Goal: Use online tool/utility: Utilize a website feature to perform a specific function

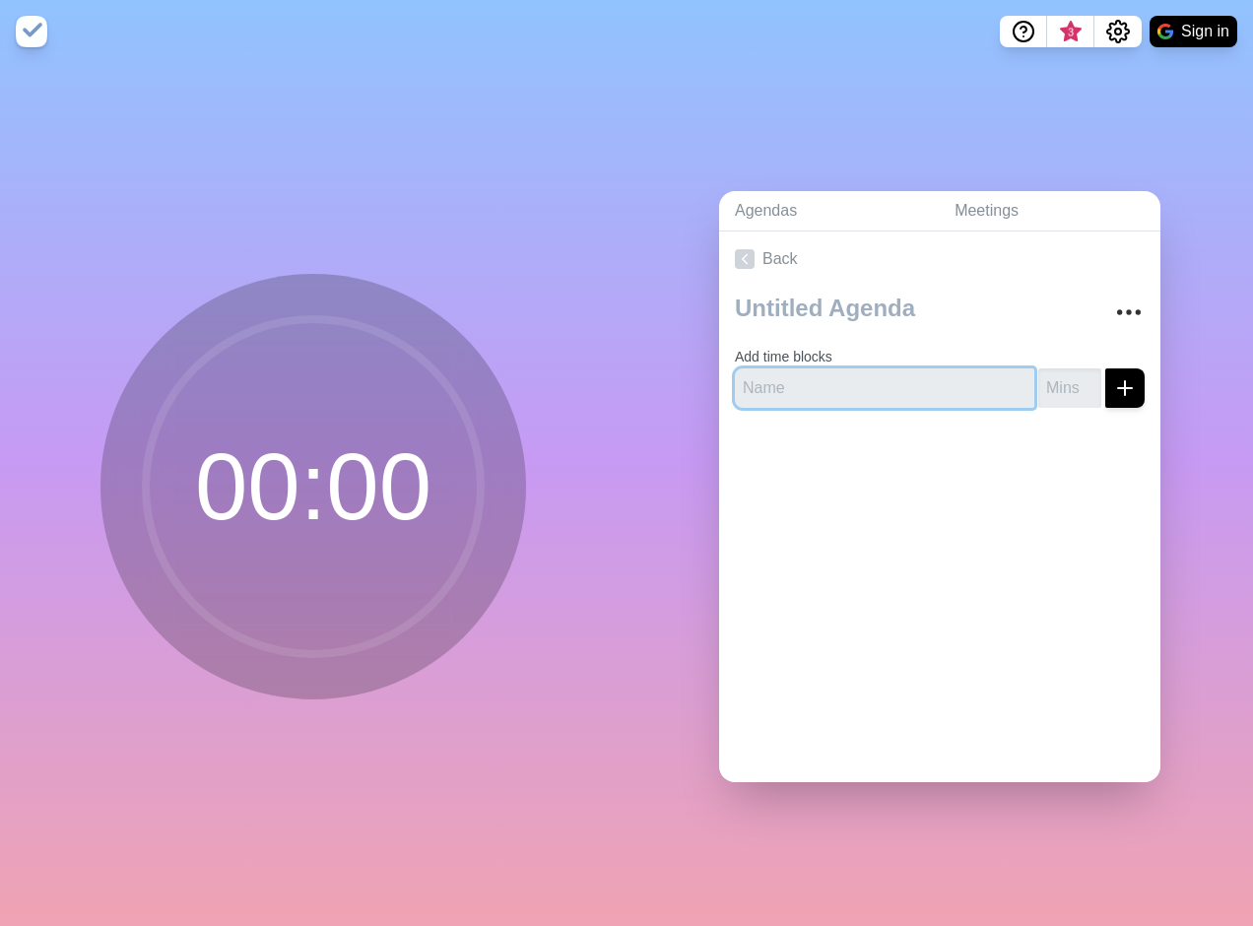
click at [816, 381] on input "text" at bounding box center [884, 387] width 299 height 39
type input "Break"
click at [1038, 377] on input "number" at bounding box center [1069, 387] width 63 height 39
type input "15"
click at [1087, 466] on div at bounding box center [939, 462] width 441 height 79
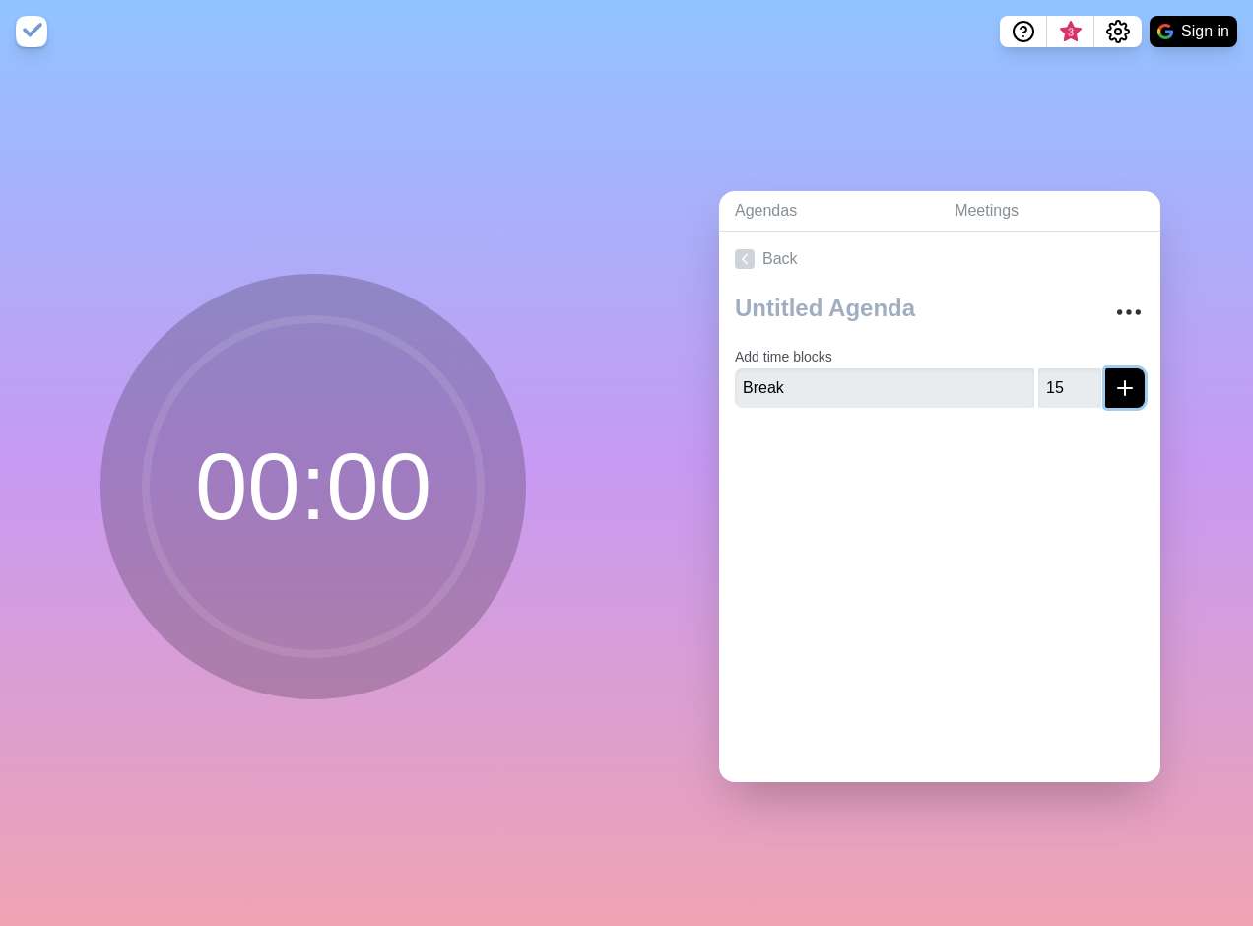
click at [1113, 376] on icon "submit" at bounding box center [1125, 388] width 24 height 24
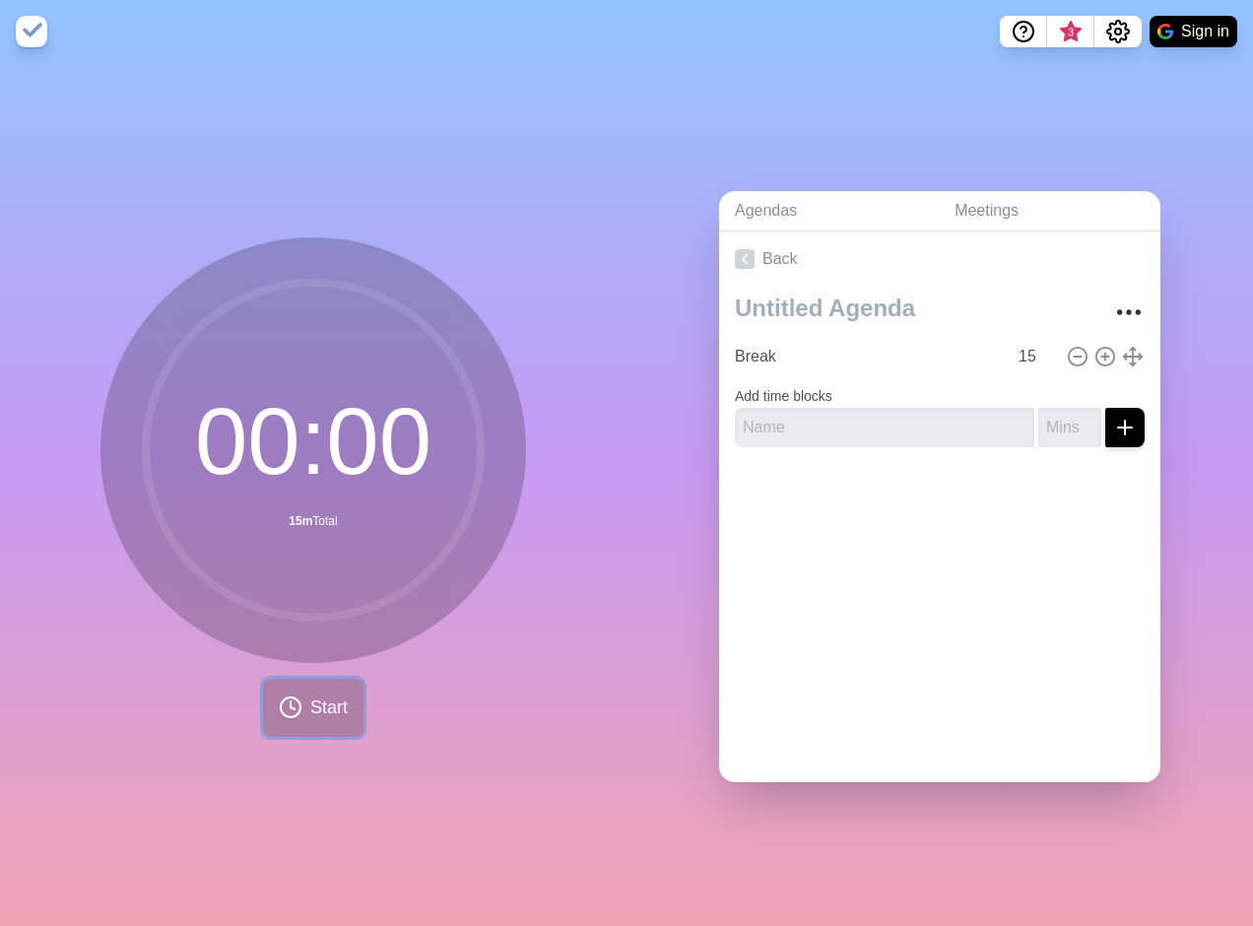
click at [292, 706] on icon at bounding box center [291, 707] width 24 height 24
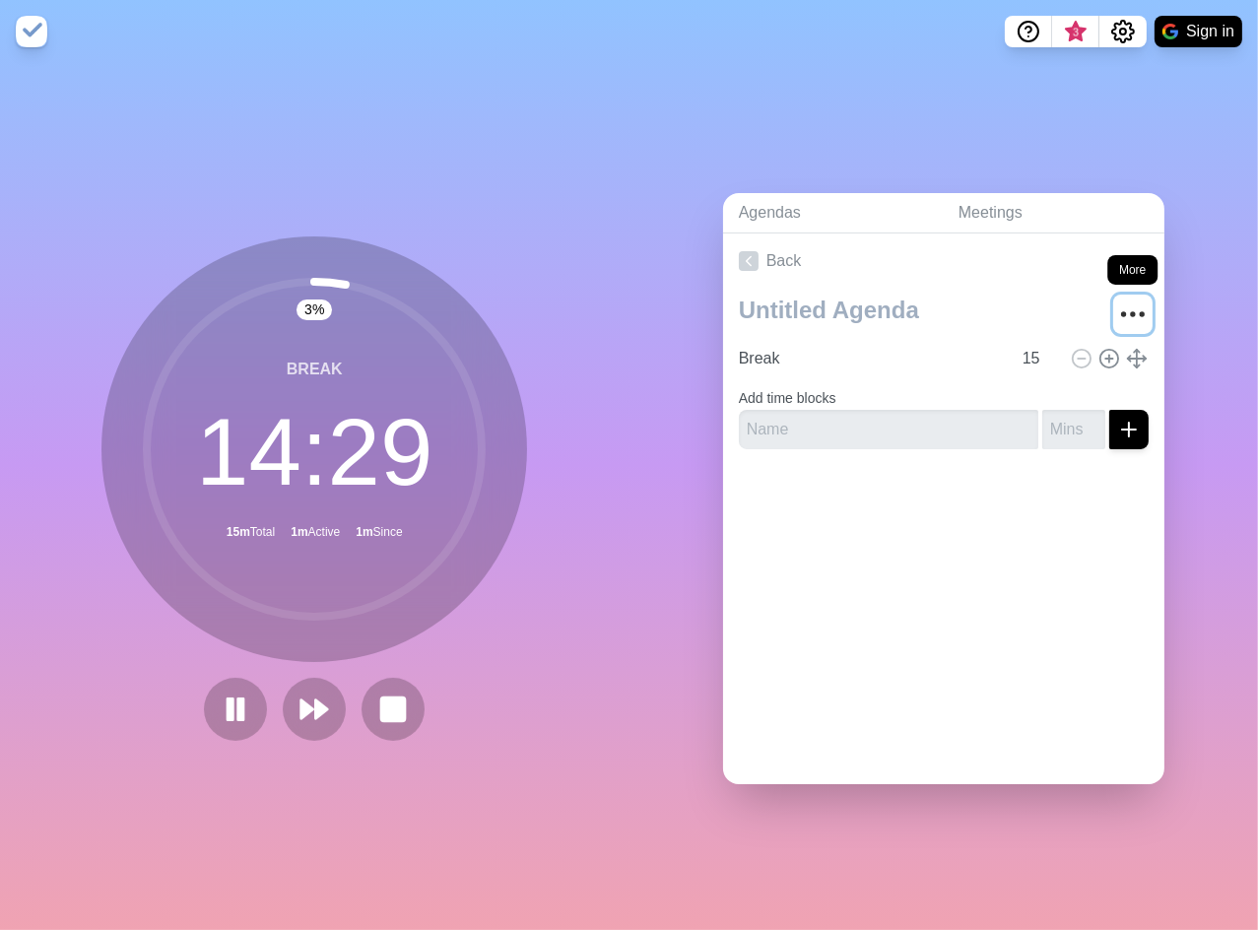
click at [1131, 312] on circle "More" at bounding box center [1132, 313] width 3 height 3
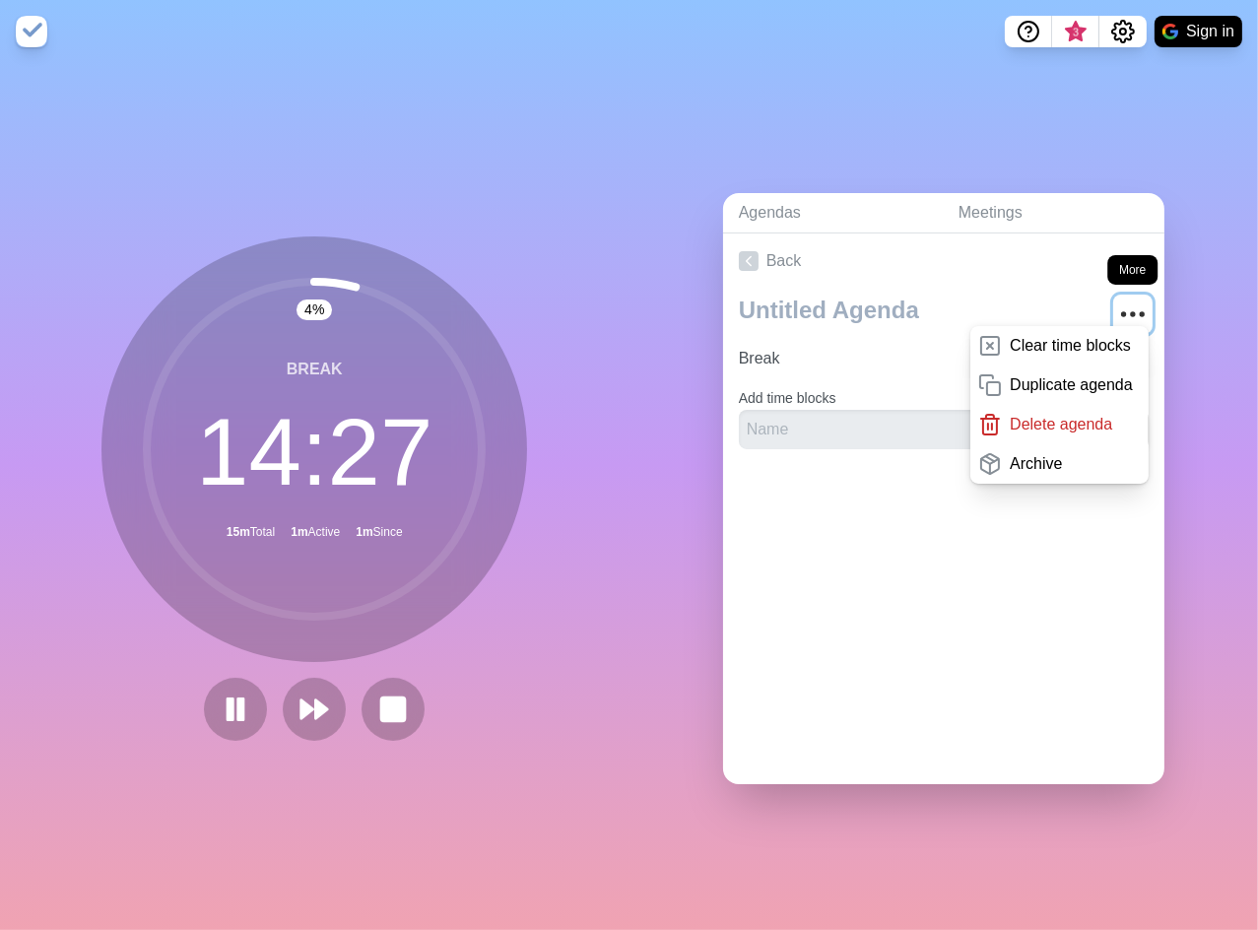
click at [1131, 312] on circle "More" at bounding box center [1132, 313] width 3 height 3
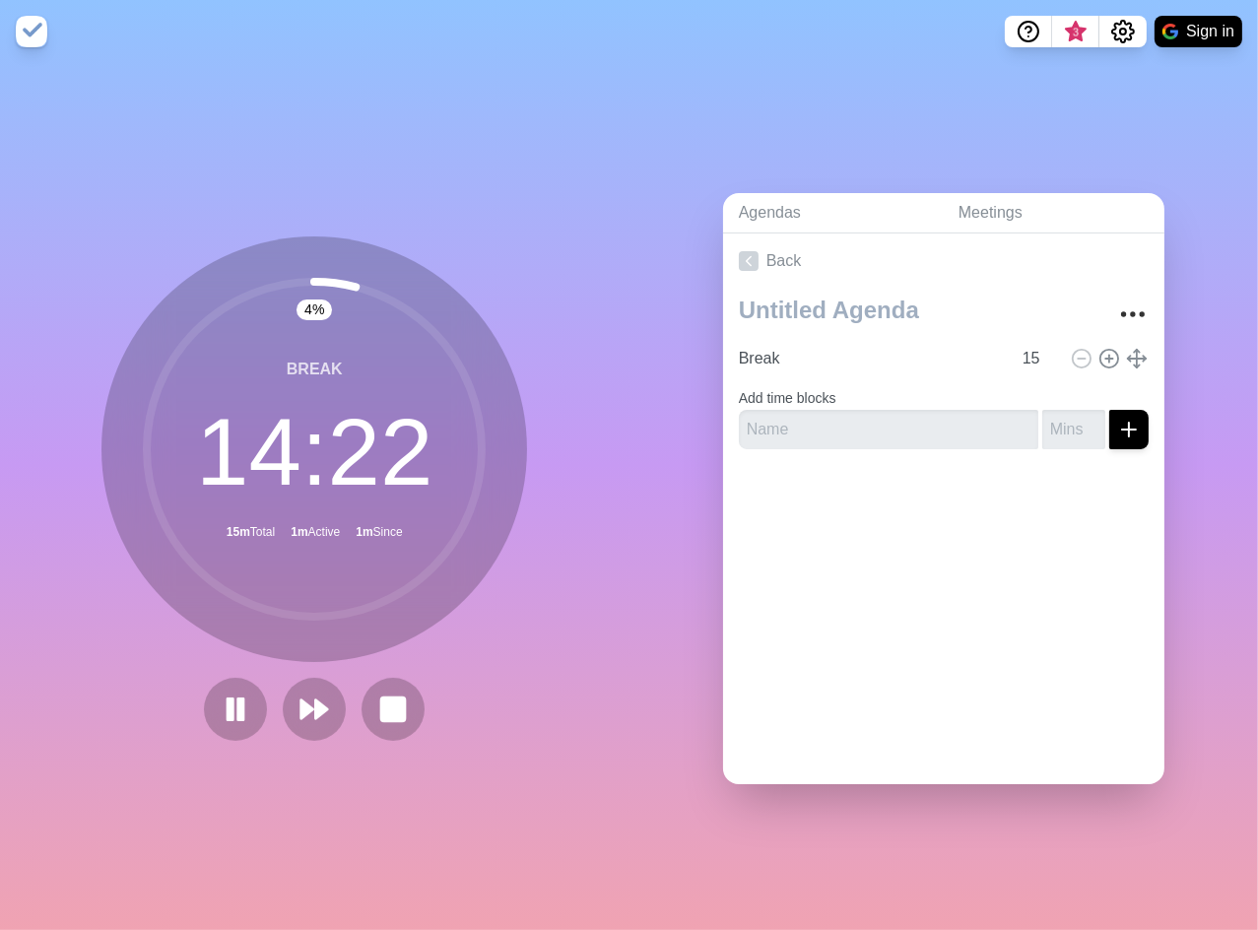
click at [35, 32] on img at bounding box center [32, 32] width 32 height 32
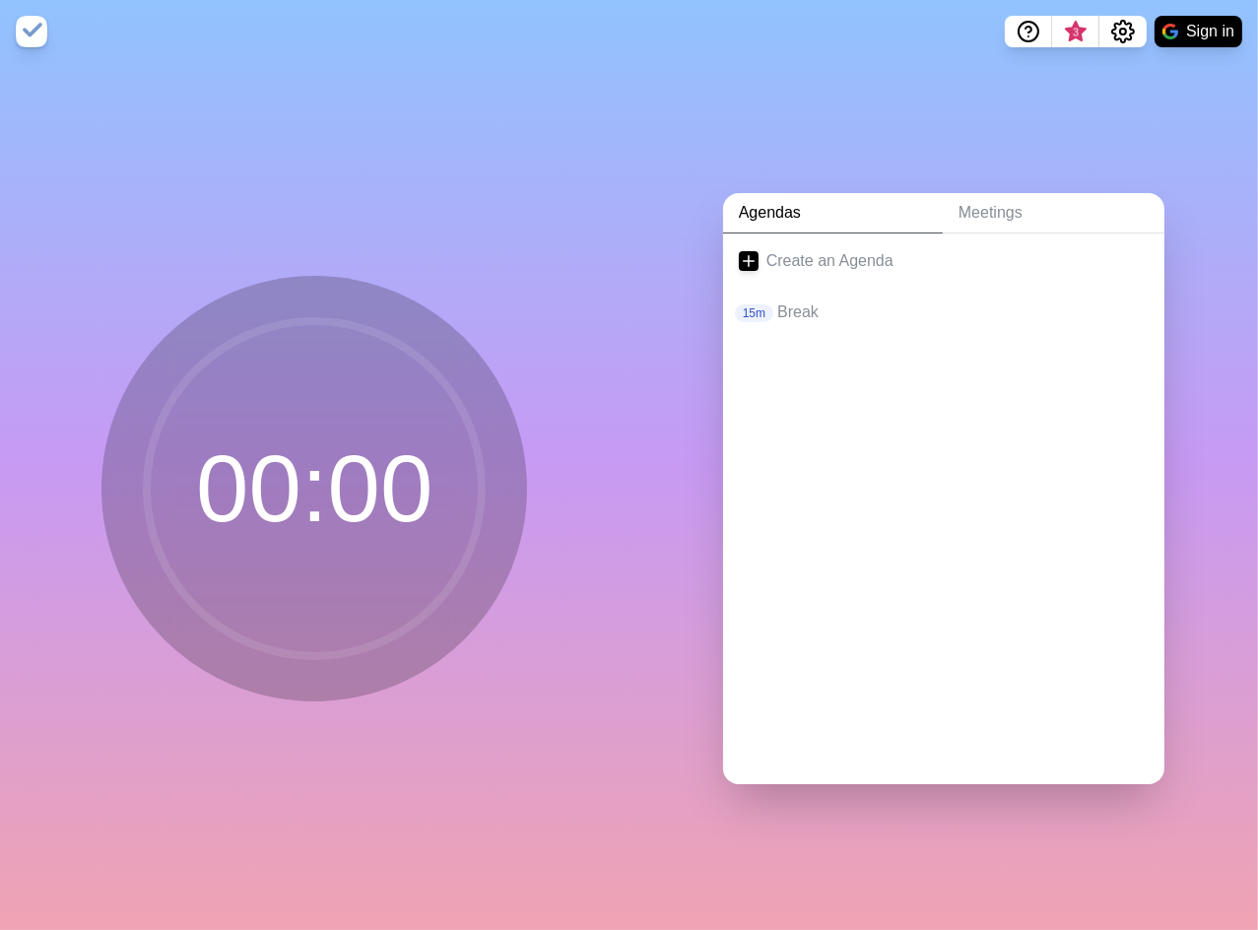
click at [35, 32] on img at bounding box center [32, 32] width 32 height 32
click at [789, 307] on p "Break" at bounding box center [962, 312] width 371 height 24
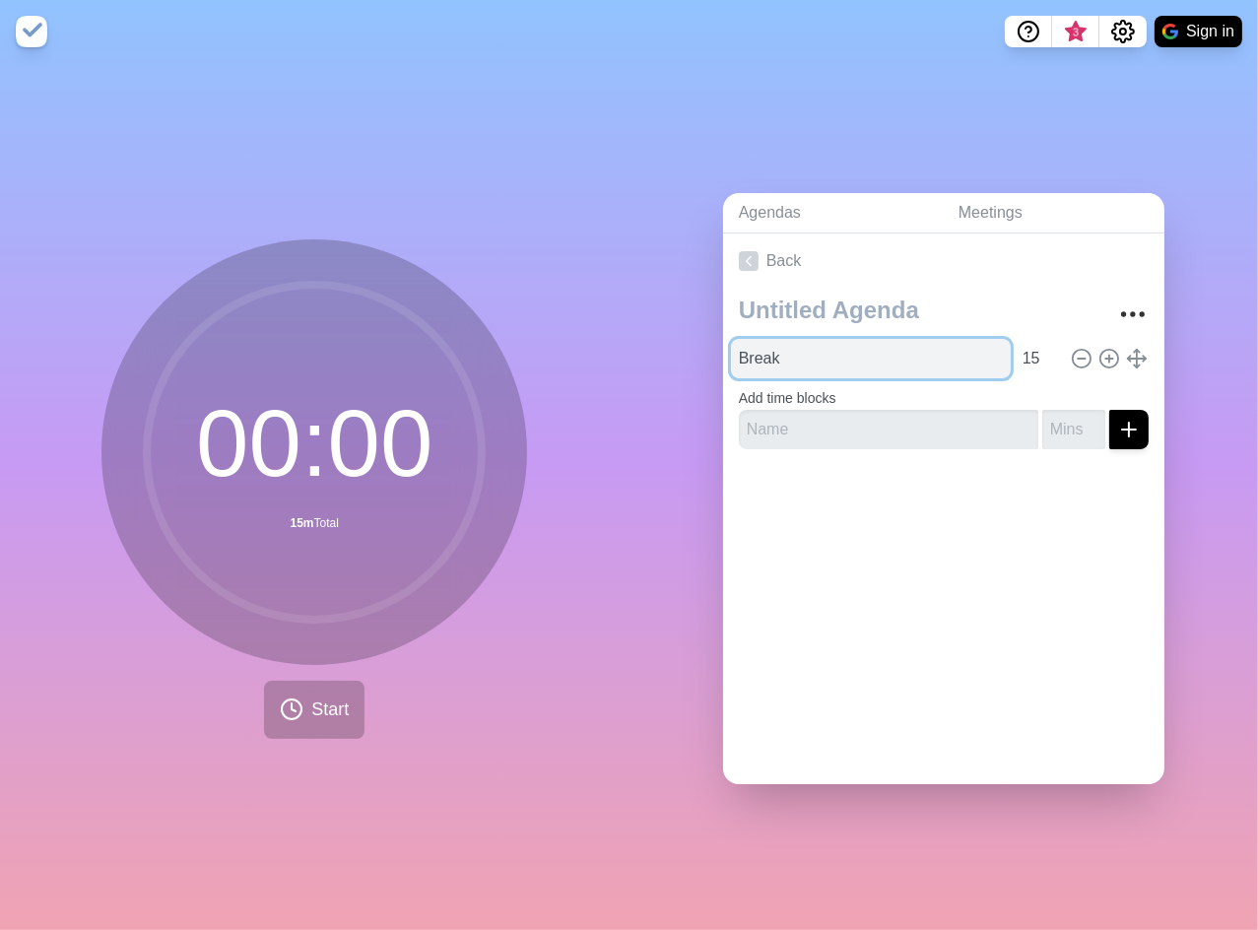
click at [809, 339] on input "Break" at bounding box center [871, 358] width 280 height 39
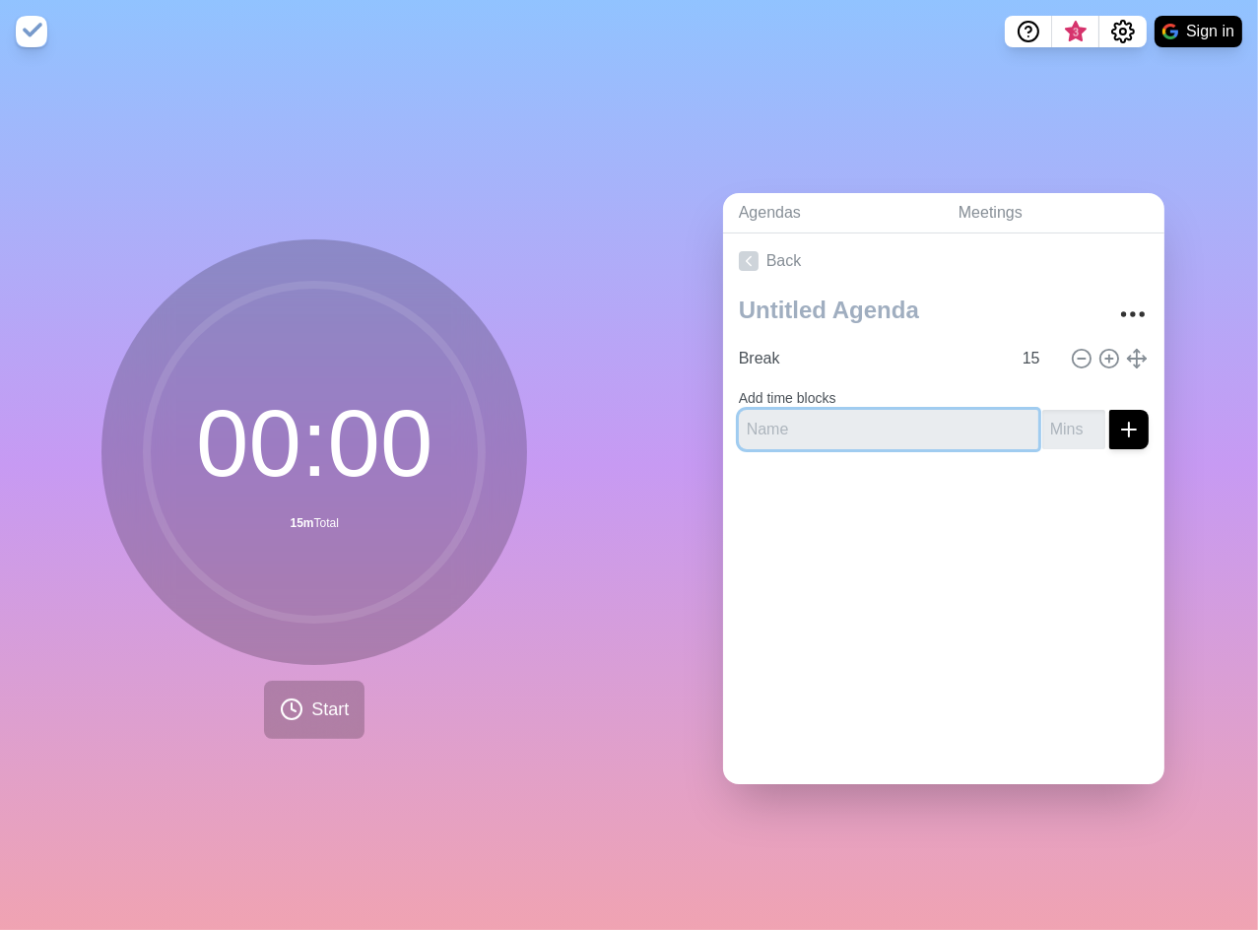
click at [821, 419] on input "text" at bounding box center [888, 429] width 299 height 39
type input "Break"
click at [902, 470] on div at bounding box center [943, 504] width 441 height 79
click at [1044, 419] on input "number" at bounding box center [1073, 429] width 63 height 39
type input "14"
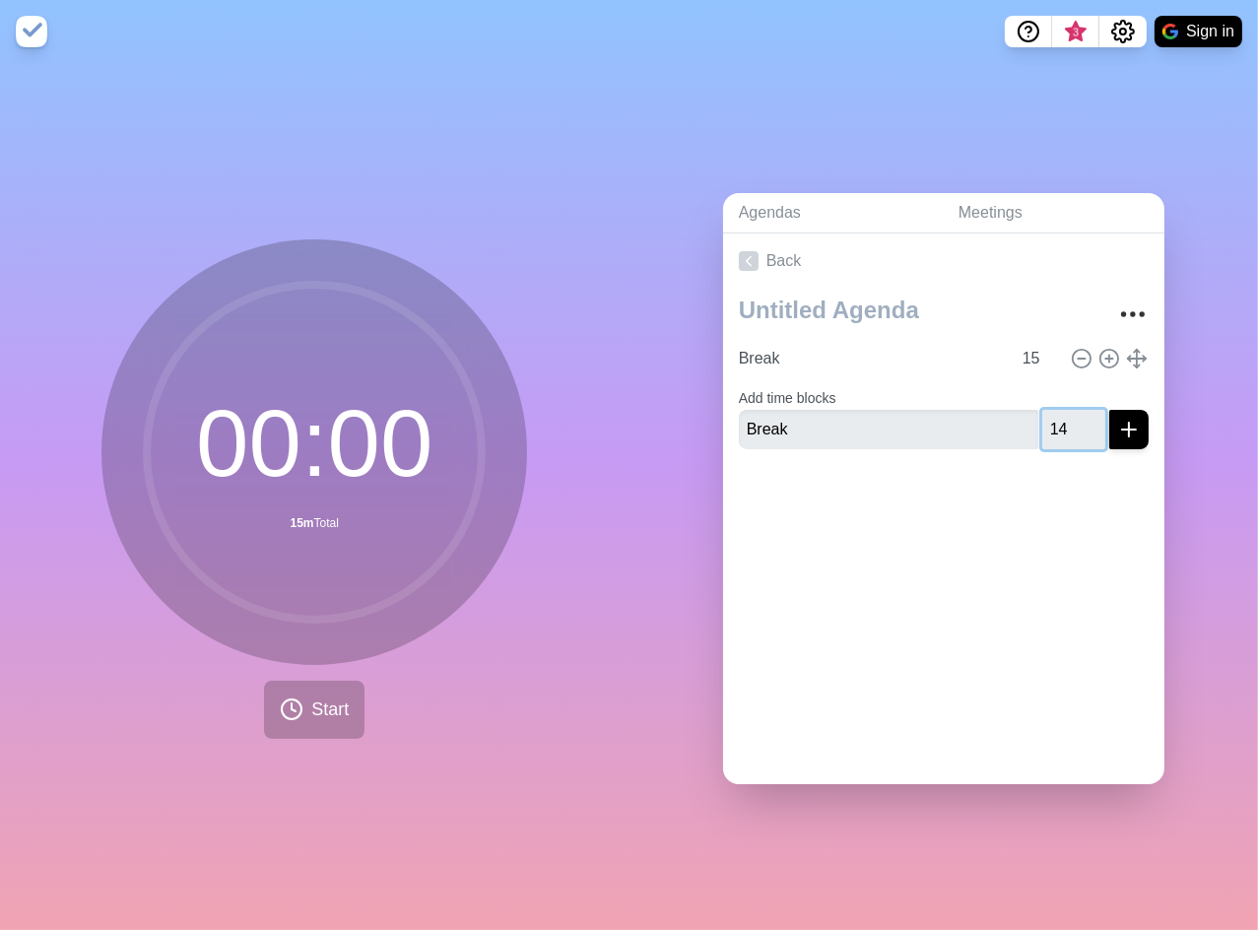
click at [1109, 410] on button "submit" at bounding box center [1128, 429] width 39 height 39
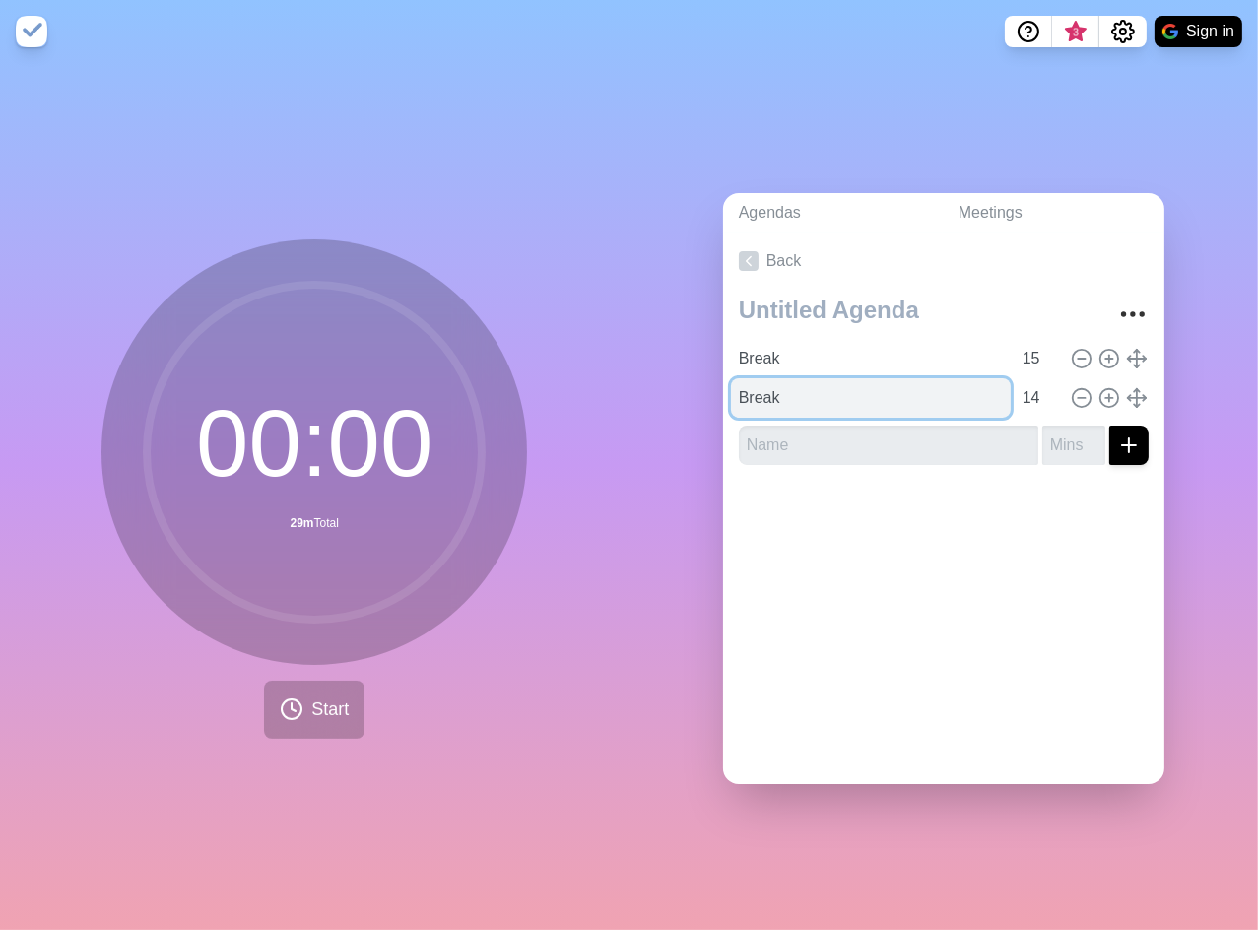
click at [873, 397] on input "Break" at bounding box center [871, 397] width 280 height 39
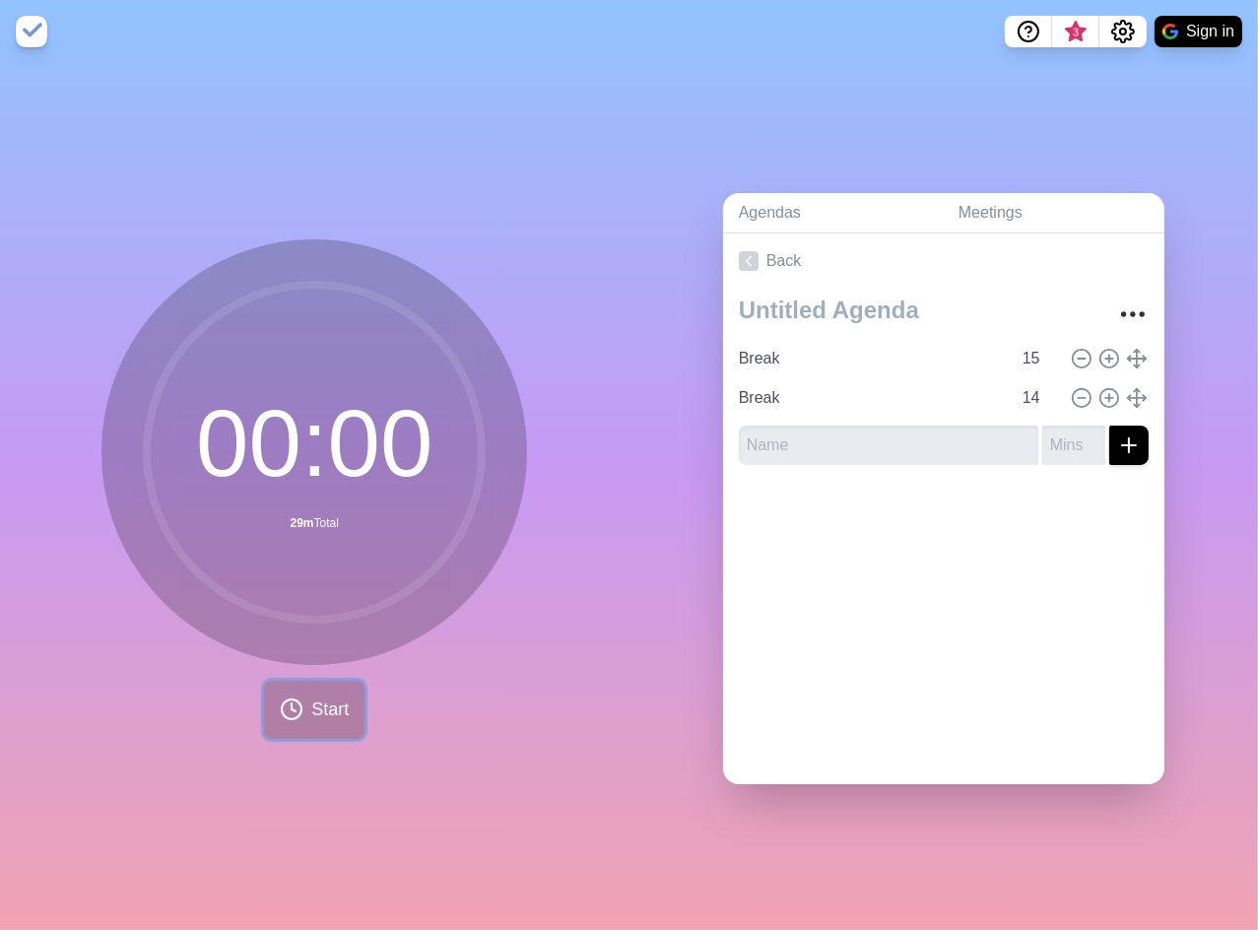
click at [291, 702] on icon at bounding box center [292, 709] width 24 height 24
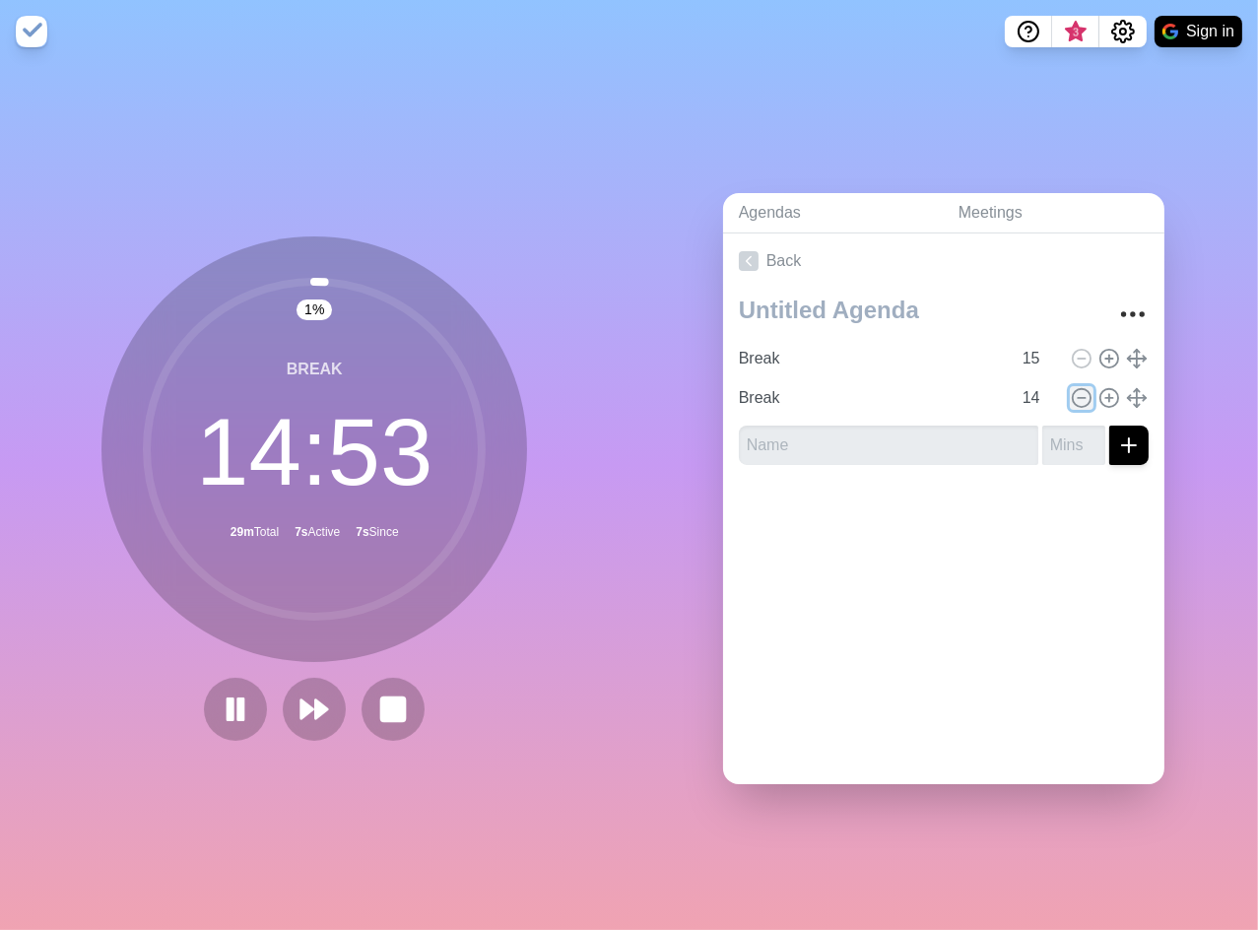
click at [1070, 387] on icon at bounding box center [1081, 398] width 22 height 22
